Goal: Task Accomplishment & Management: Manage account settings

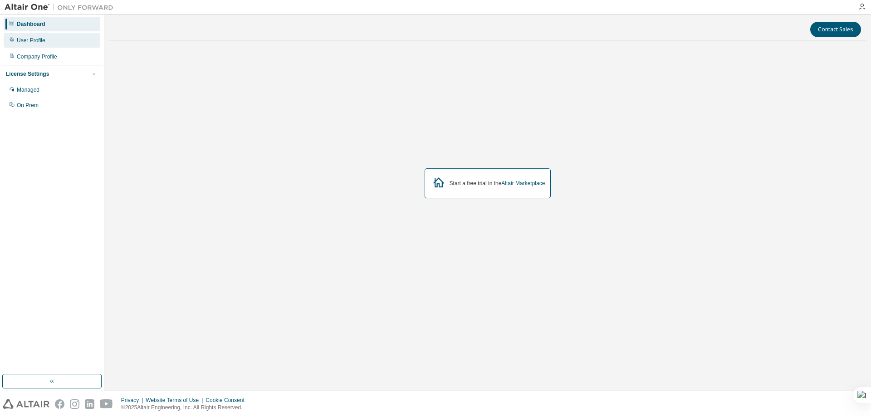
click at [35, 34] on div "User Profile" at bounding box center [52, 40] width 97 height 15
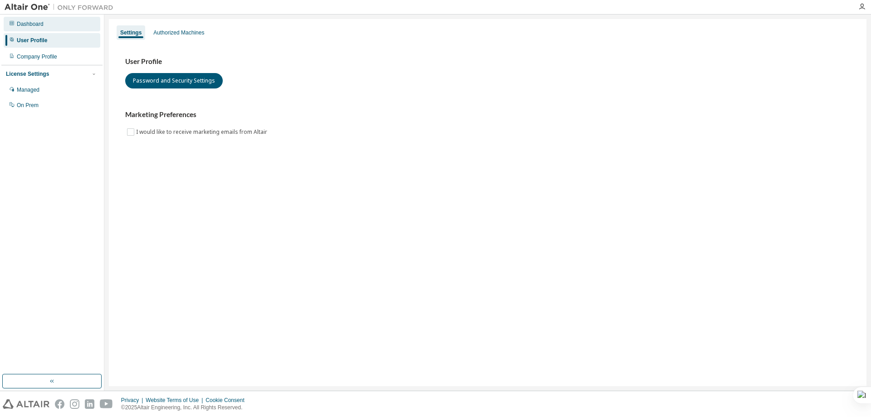
click at [10, 27] on div at bounding box center [11, 23] width 5 height 7
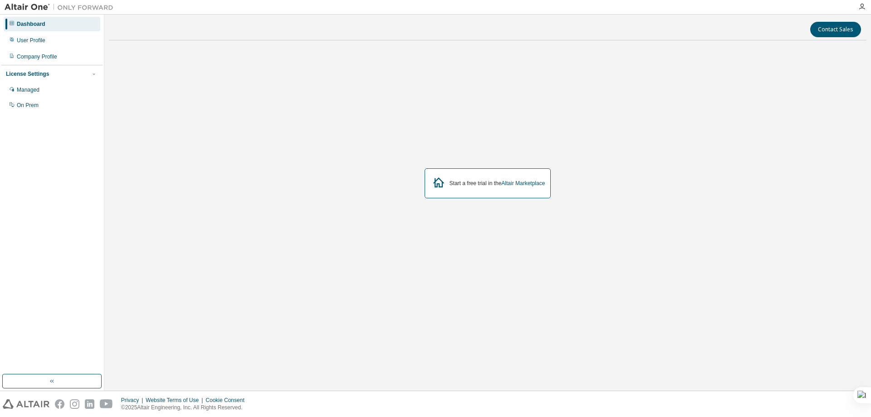
click at [54, 369] on div "Dashboard User Profile Company Profile License Settings Managed On Prem" at bounding box center [51, 194] width 101 height 357
click at [50, 379] on icon "button" at bounding box center [52, 380] width 7 height 7
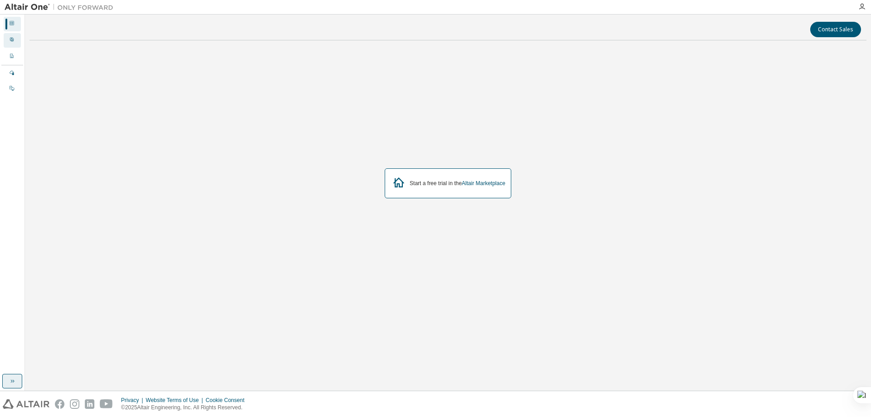
click at [10, 42] on icon at bounding box center [11, 39] width 5 height 5
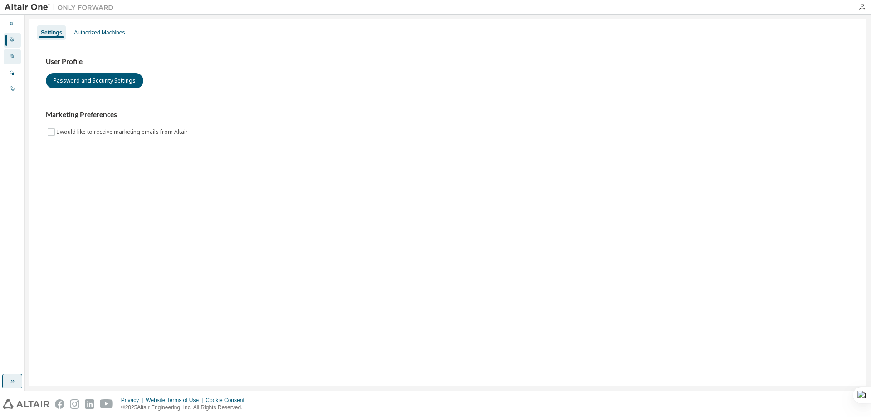
click at [16, 55] on div "Company Profile" at bounding box center [12, 56] width 17 height 15
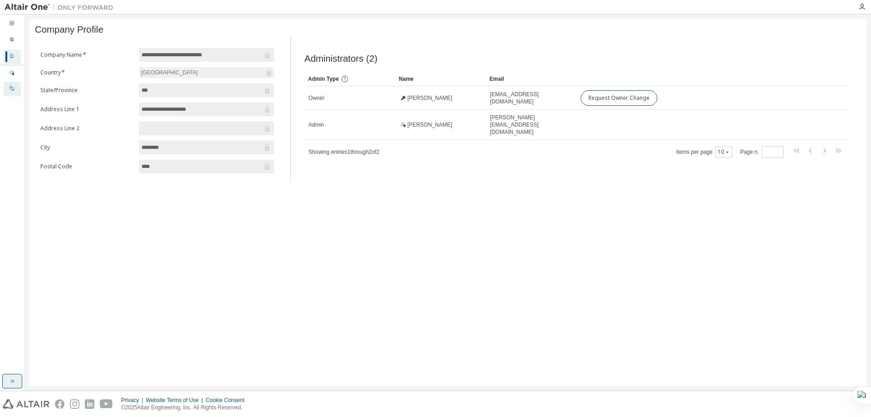
click at [12, 87] on icon at bounding box center [11, 87] width 5 height 5
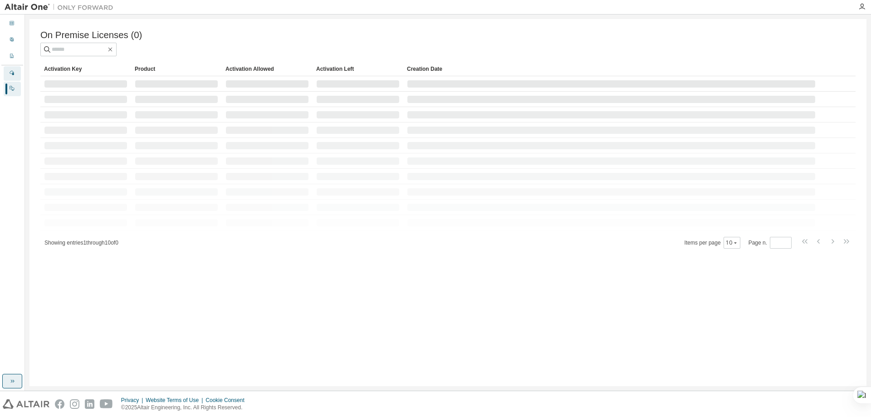
click at [14, 68] on div "Managed" at bounding box center [12, 73] width 17 height 15
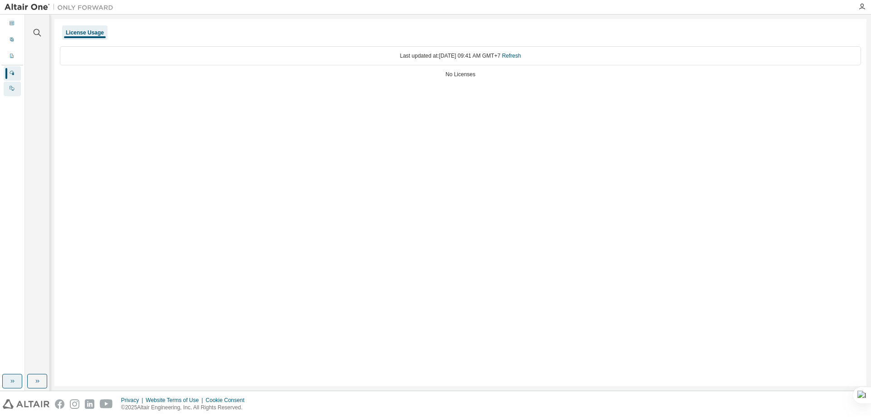
click at [15, 84] on div "On Prem" at bounding box center [12, 89] width 17 height 15
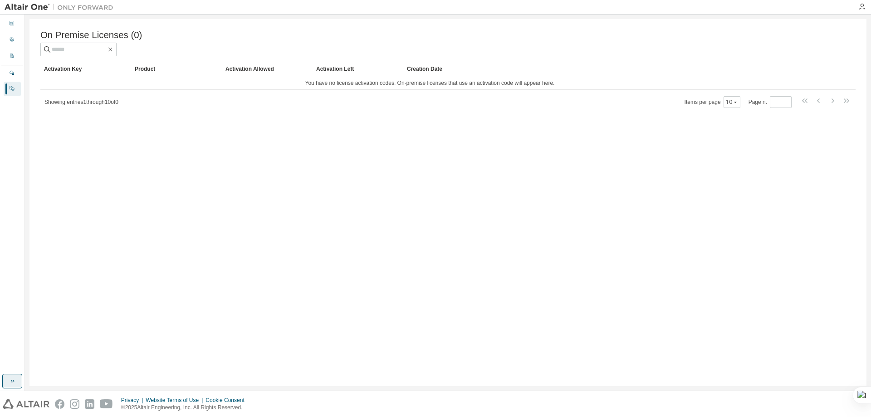
click at [313, 165] on div "On Premise Licenses (0) Clear Load Save Save As Field Operator Value Select fil…" at bounding box center [447, 202] width 837 height 367
click at [88, 226] on div "On Premise Licenses (0) Clear Load Save Save As Field Operator Value Select fil…" at bounding box center [447, 202] width 837 height 367
click at [8, 17] on div "Dashboard" at bounding box center [12, 24] width 17 height 15
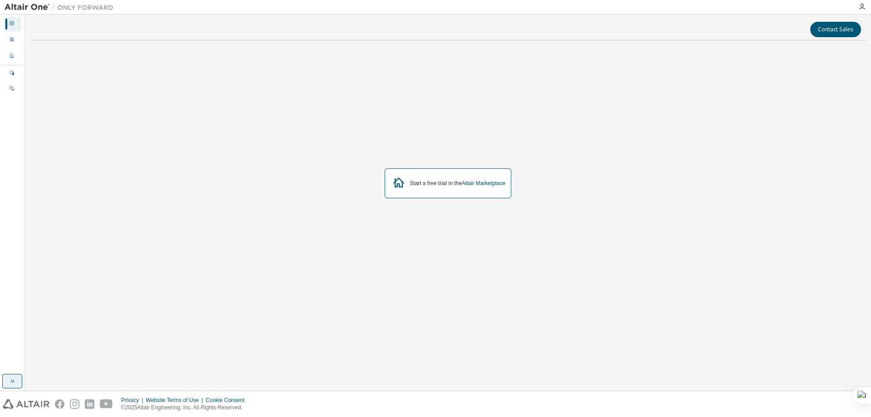
click at [27, 51] on div "Contact Sales Start a free trial in the Altair Marketplace" at bounding box center [448, 203] width 846 height 376
click at [11, 41] on icon at bounding box center [12, 40] width 4 height 4
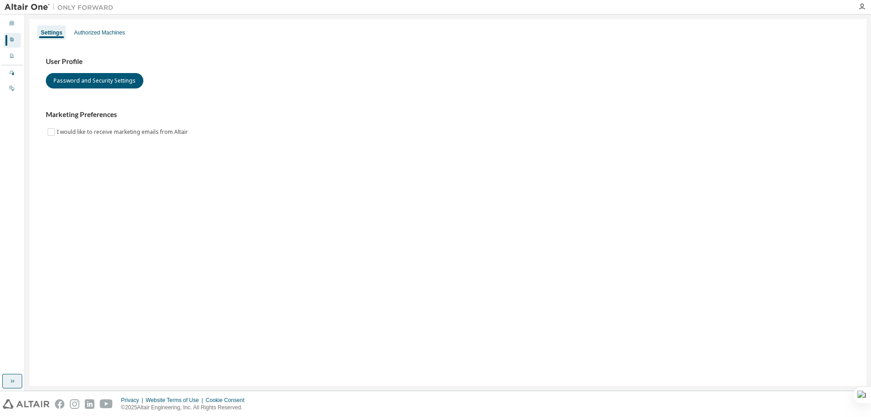
click at [16, 66] on div "License Settings Managed On Prem" at bounding box center [12, 81] width 22 height 32
click at [125, 34] on div "Authorized Machines" at bounding box center [99, 32] width 51 height 7
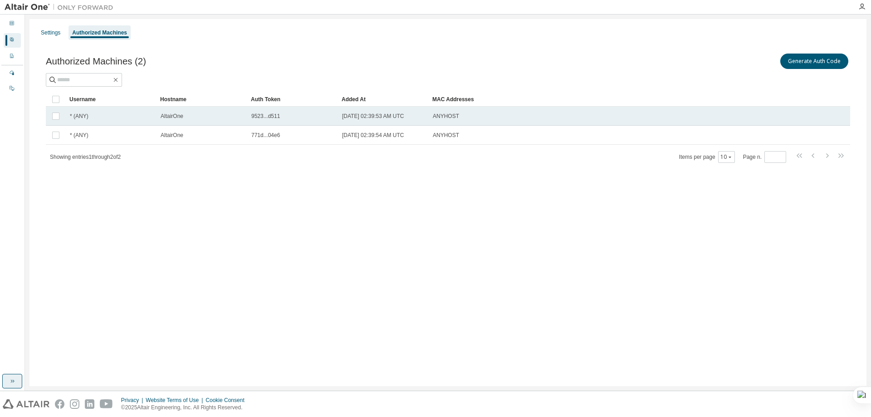
click at [408, 110] on td "2025-08-18 02:39:53 AM UTC" at bounding box center [383, 116] width 91 height 19
click at [230, 121] on td "AltairOne" at bounding box center [201, 116] width 91 height 19
click at [269, 115] on span "9523...d511" at bounding box center [265, 115] width 29 height 7
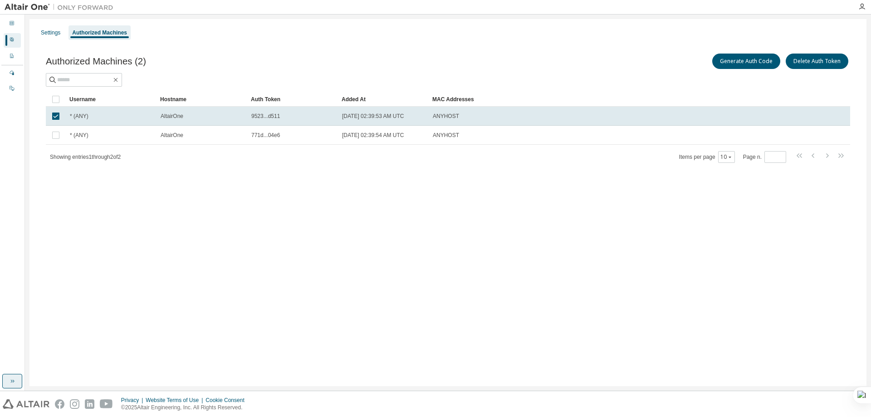
click at [269, 115] on span "9523...d511" at bounding box center [265, 115] width 29 height 7
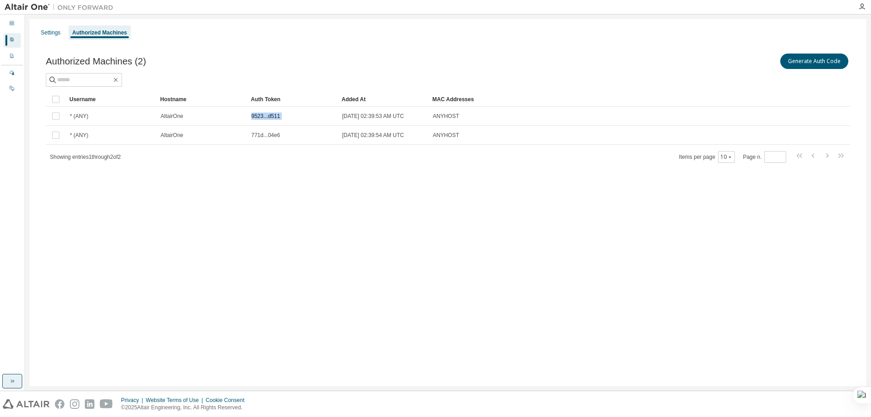
click at [269, 115] on span "9523...d511" at bounding box center [265, 115] width 29 height 7
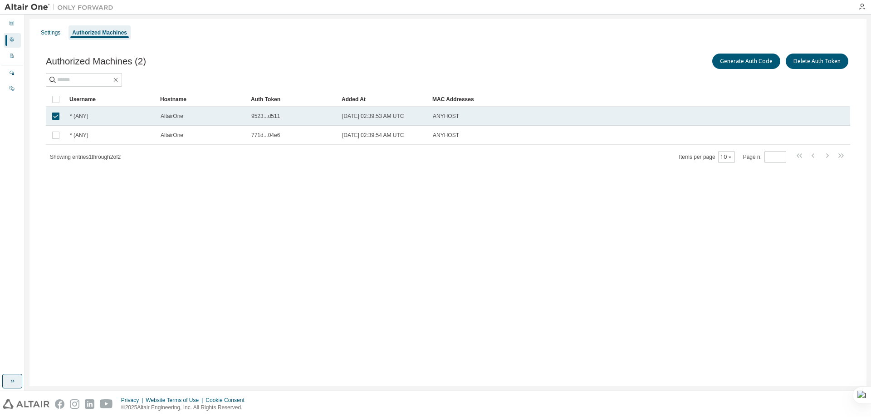
click at [80, 114] on span "* (ANY)" at bounding box center [79, 115] width 19 height 7
